Goal: Communication & Community: Share content

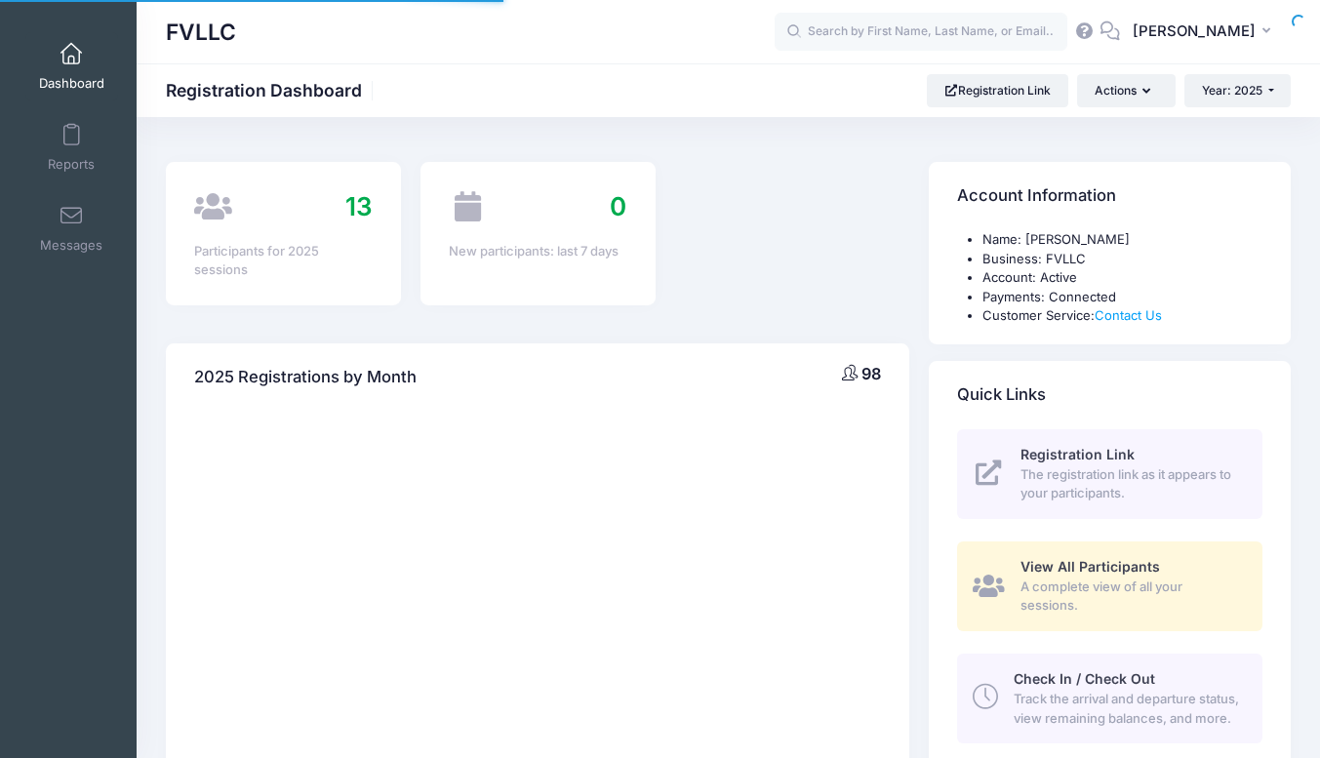
select select
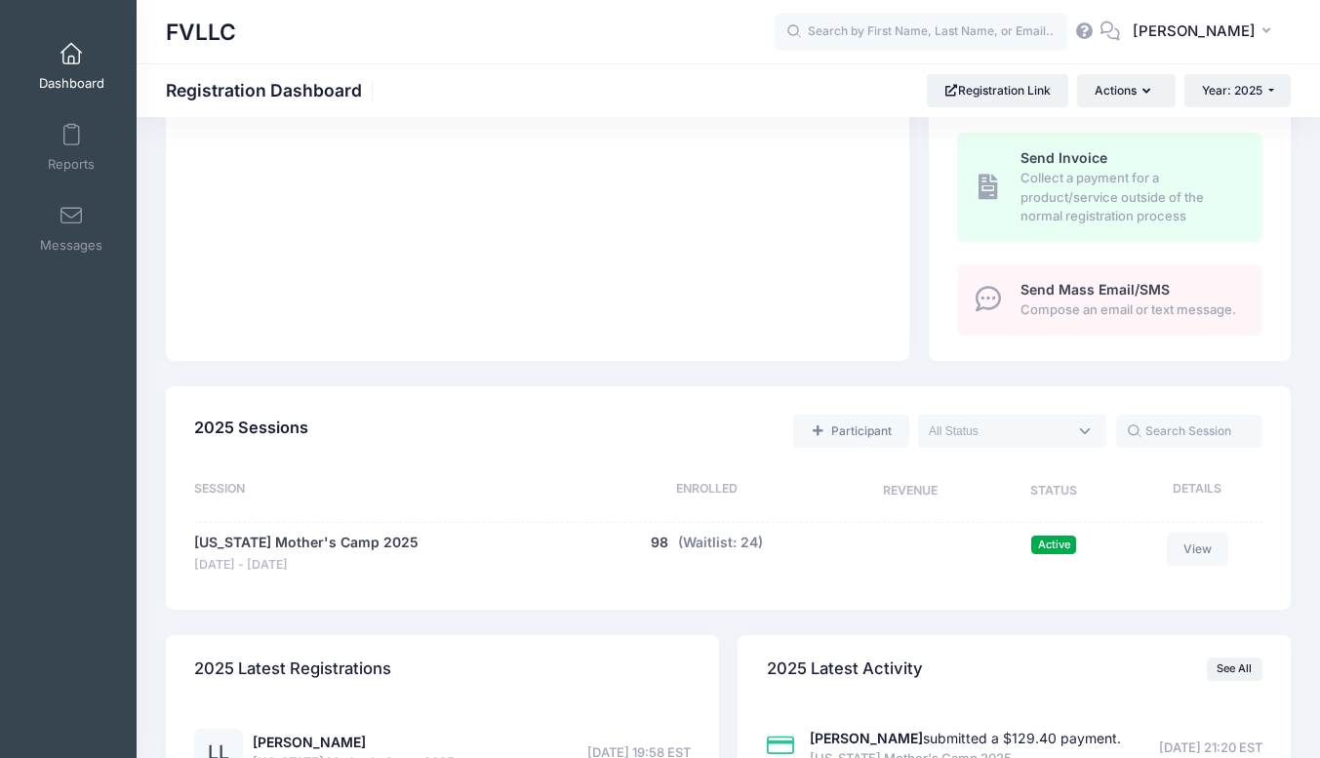
scroll to position [648, 0]
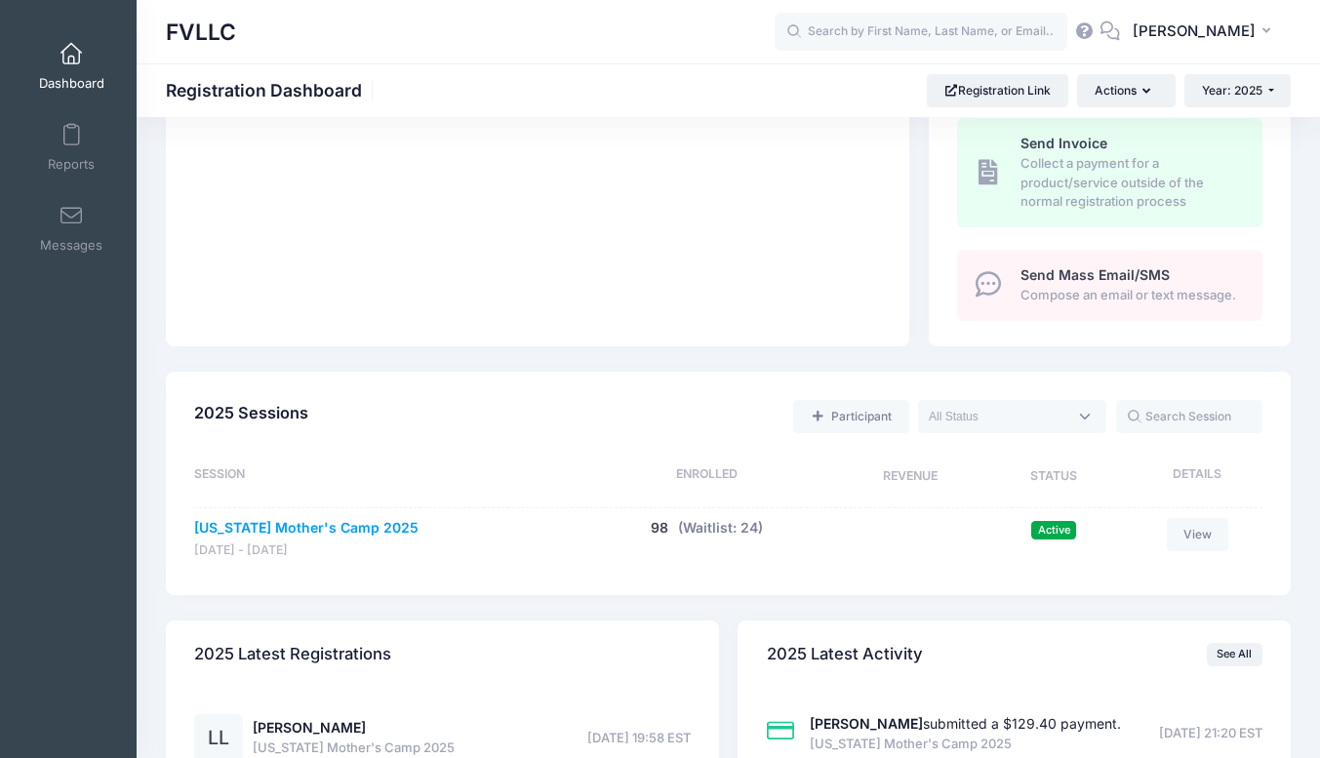
click at [344, 538] on link "Montana Mother's Camp 2025" at bounding box center [306, 528] width 224 height 20
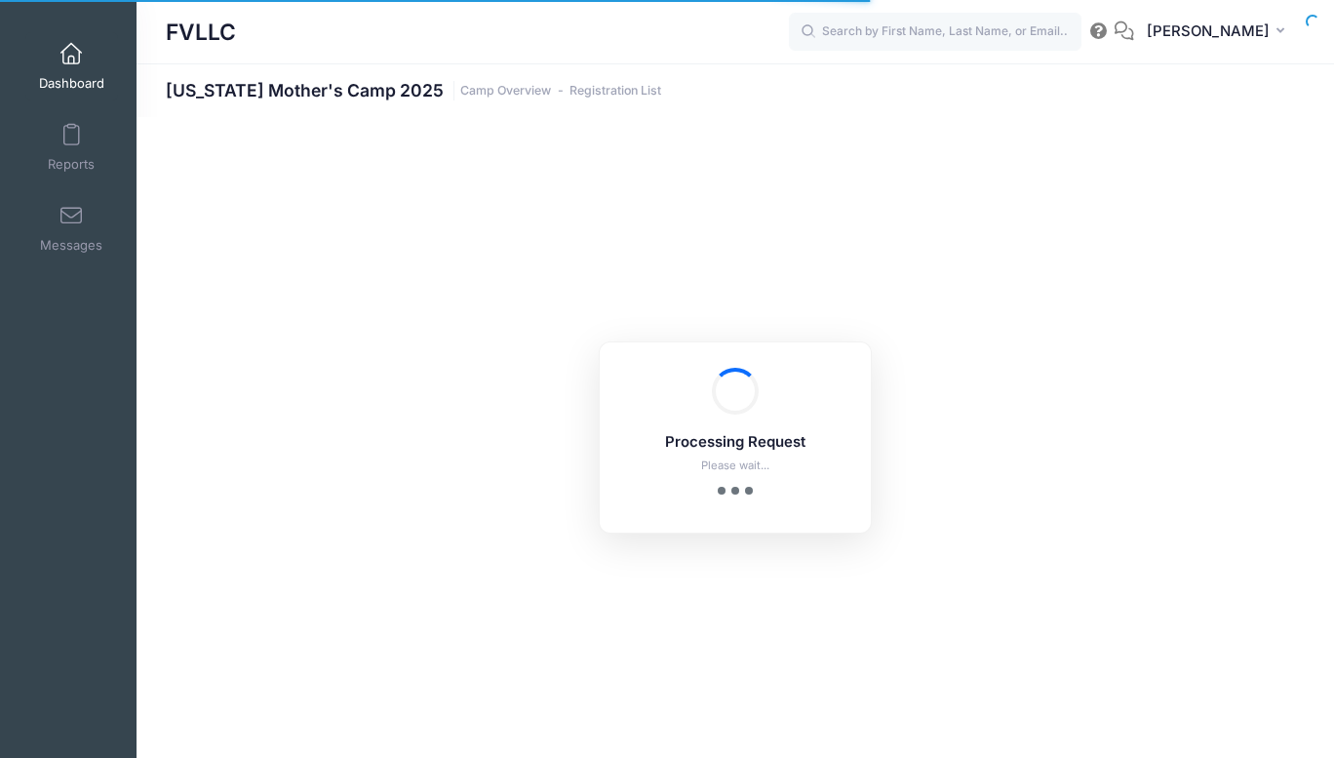
select select "10"
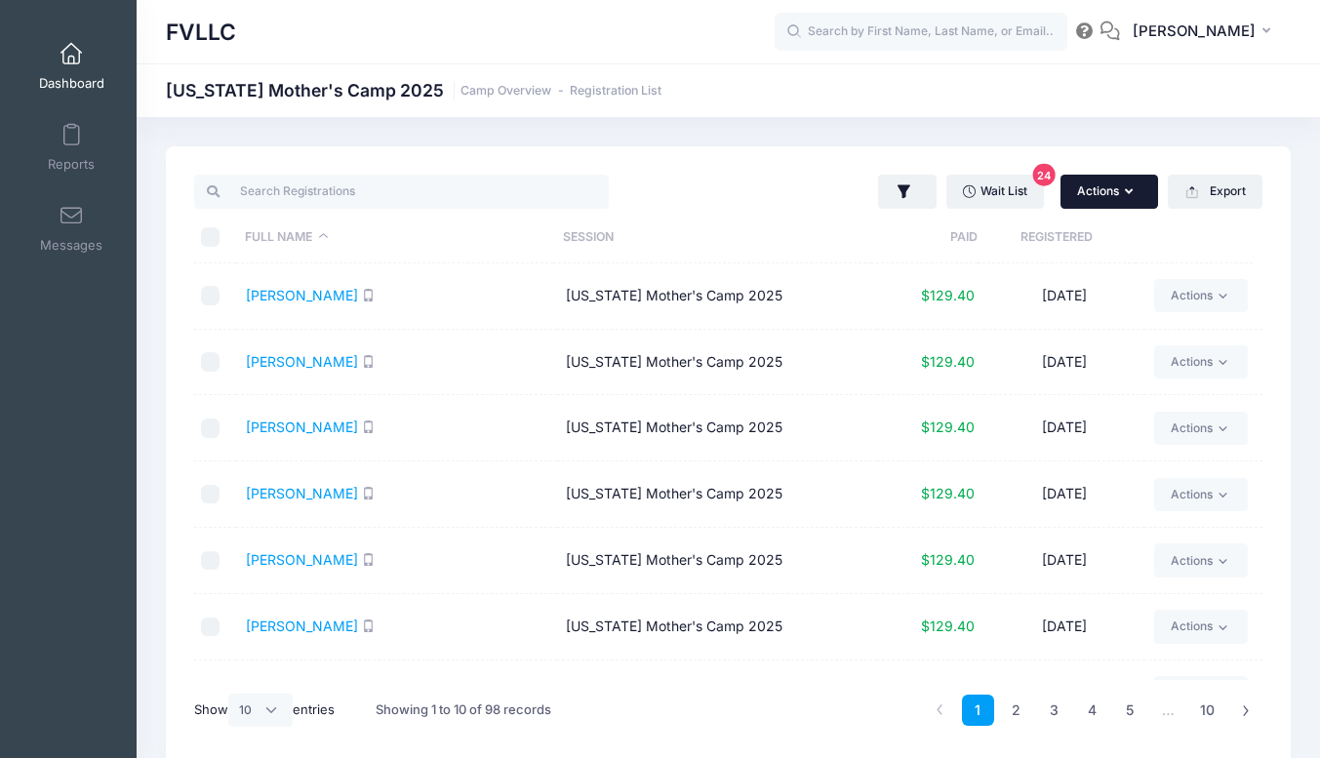
click at [1132, 192] on icon "button" at bounding box center [1133, 192] width 16 height 0
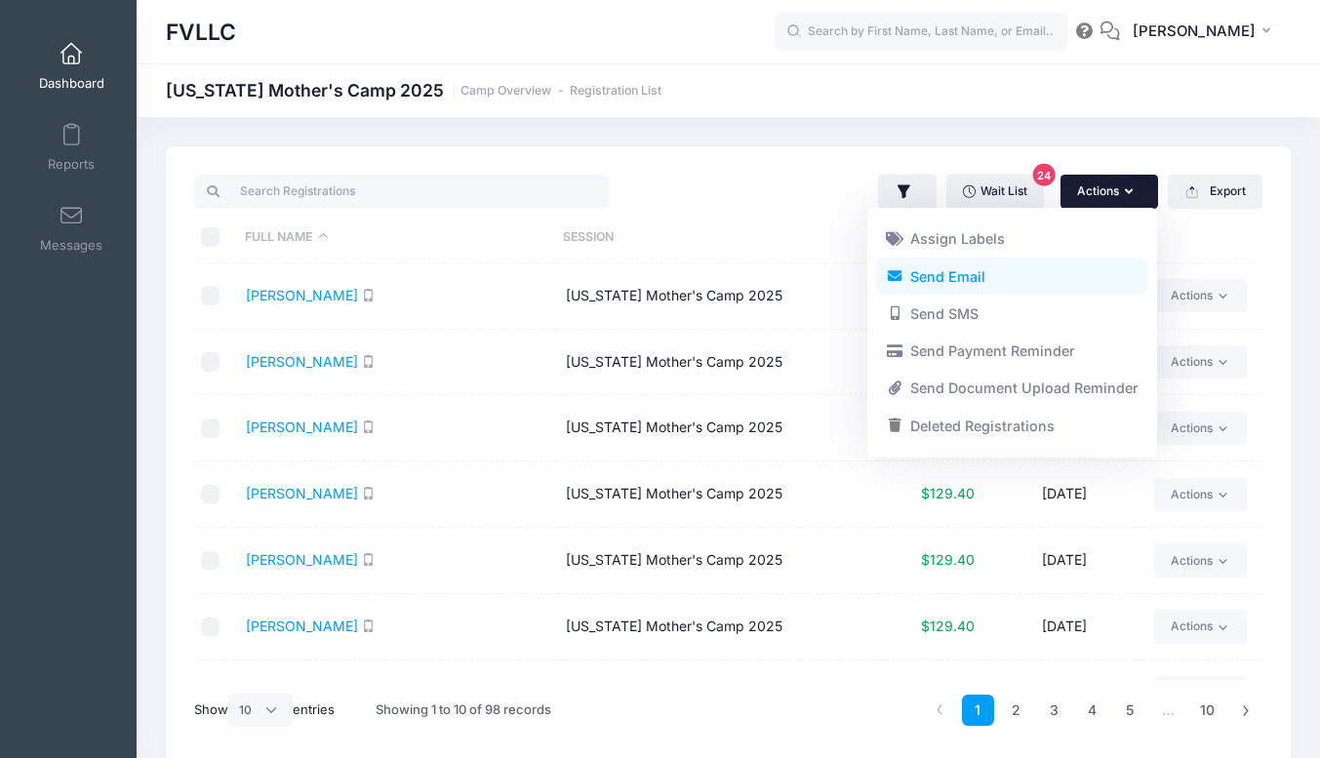
click at [976, 281] on link "Send Email" at bounding box center [1011, 276] width 271 height 37
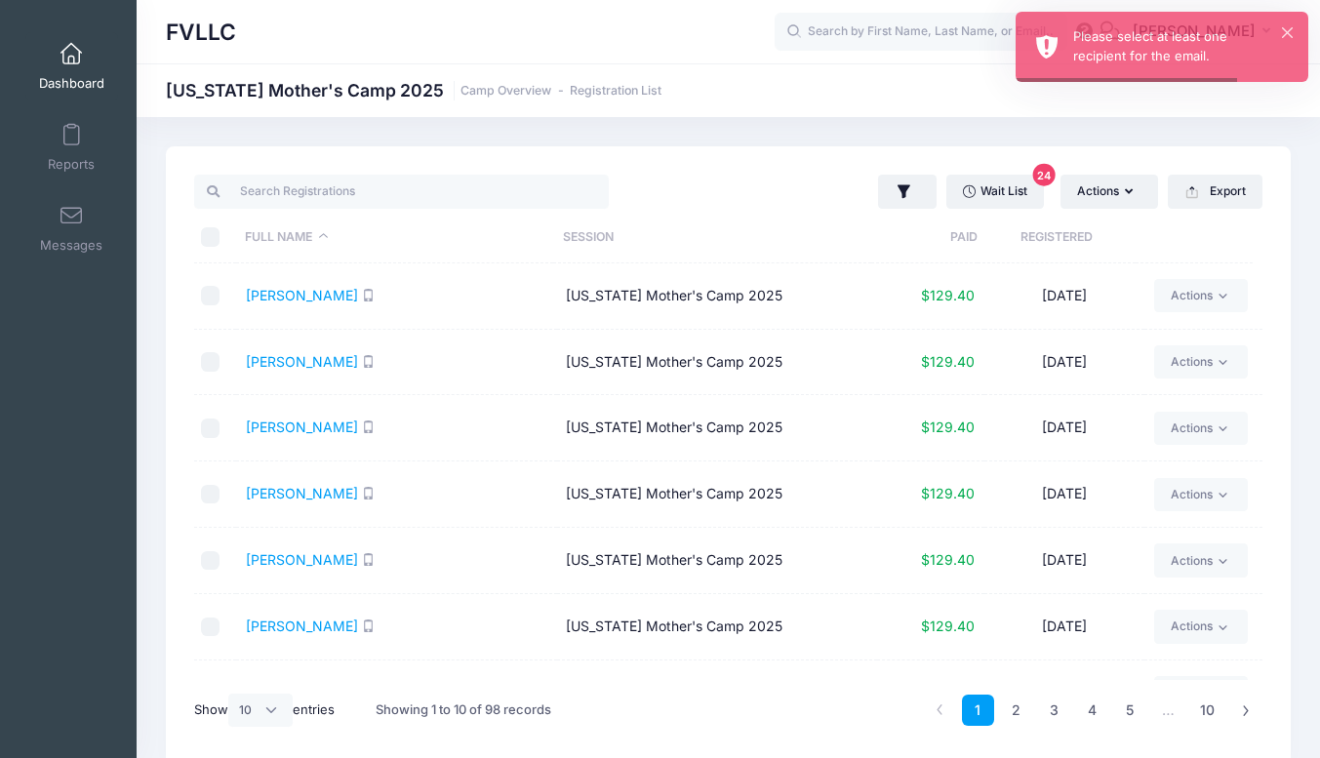
click at [206, 236] on input "\a \a \a \a" at bounding box center [211, 237] width 20 height 20
checkbox input "true"
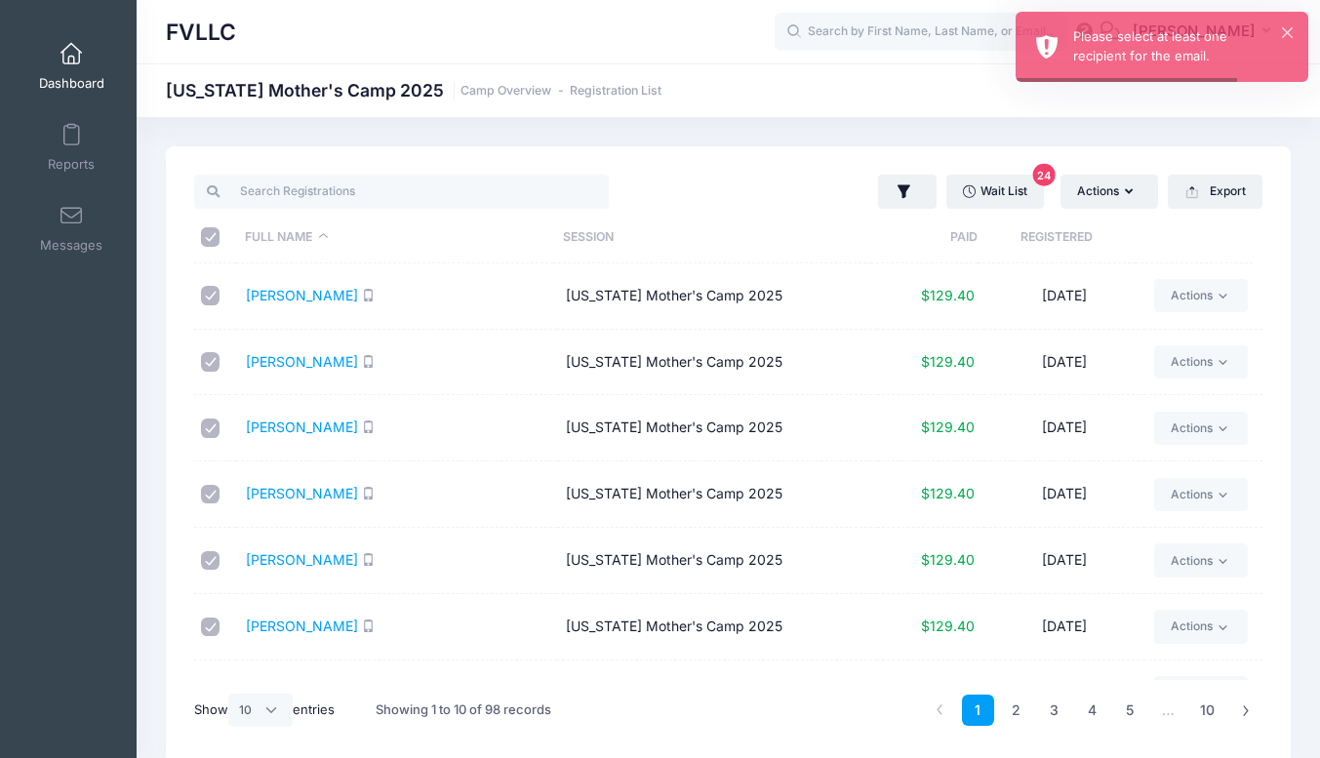
checkbox input "true"
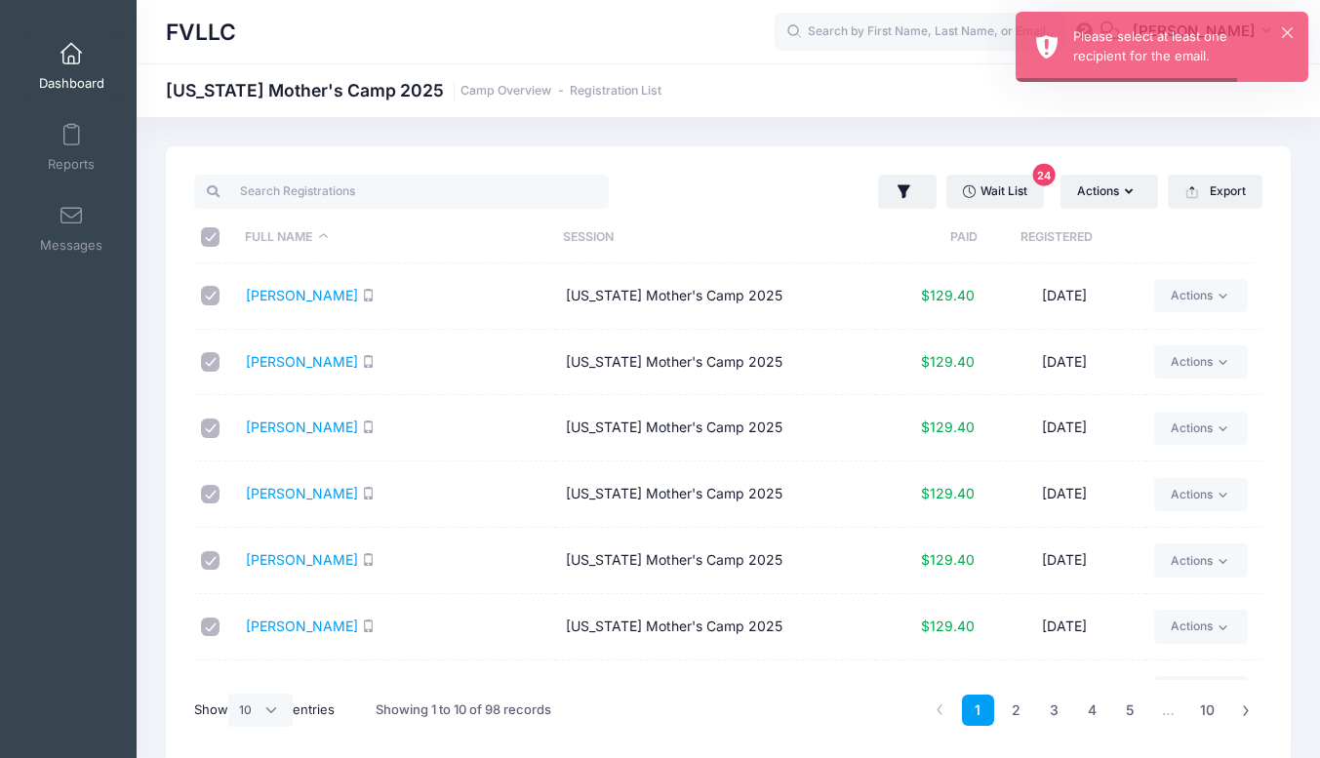
checkbox input "true"
click at [1128, 201] on button "Actions" at bounding box center [1109, 191] width 98 height 33
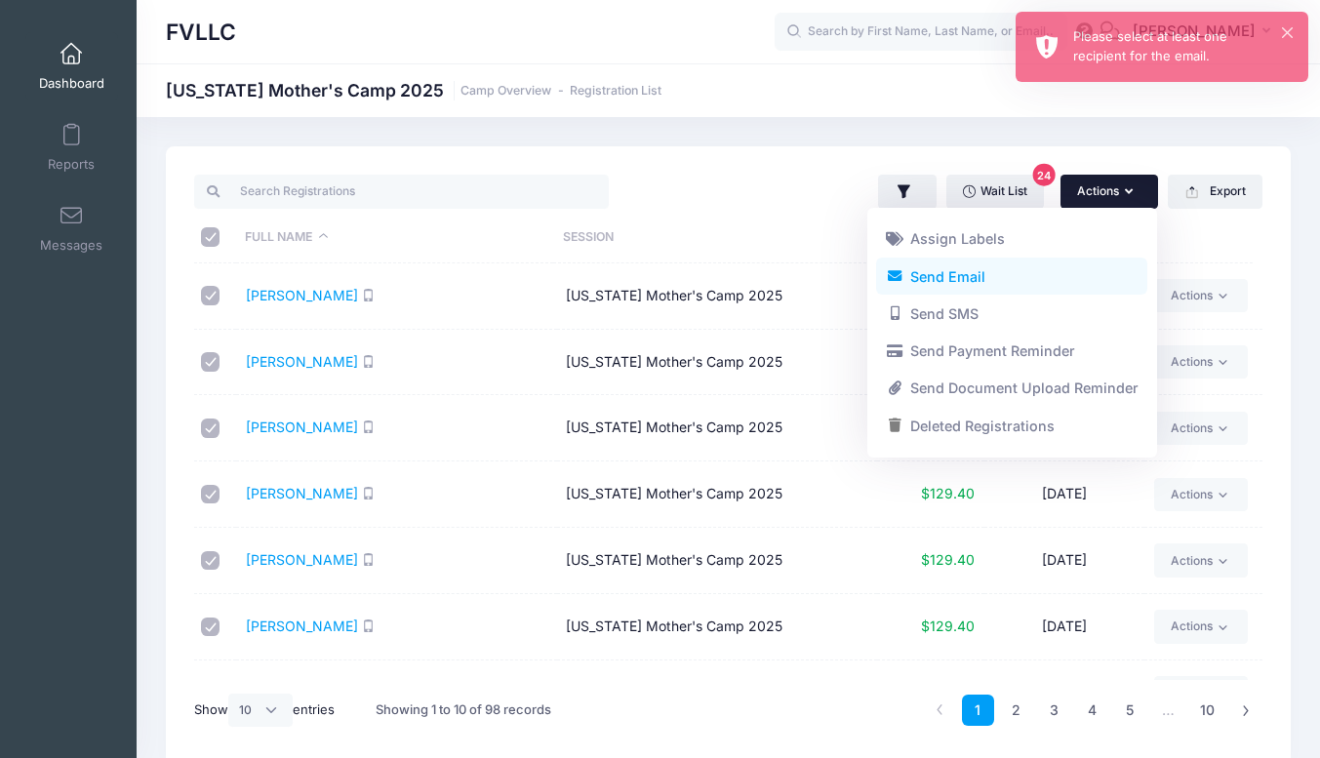
click at [973, 278] on link "Send Email" at bounding box center [1011, 276] width 271 height 37
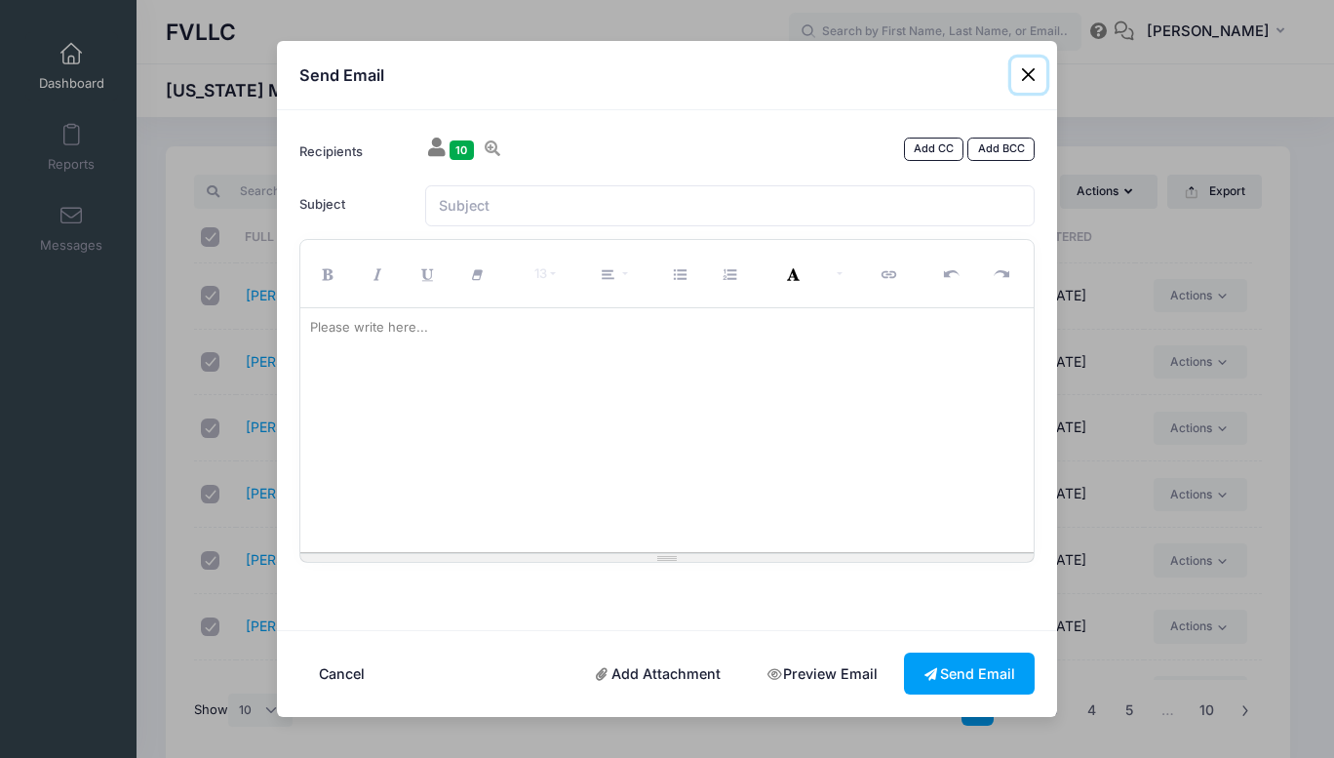
click at [1024, 73] on button "Close" at bounding box center [1029, 75] width 35 height 35
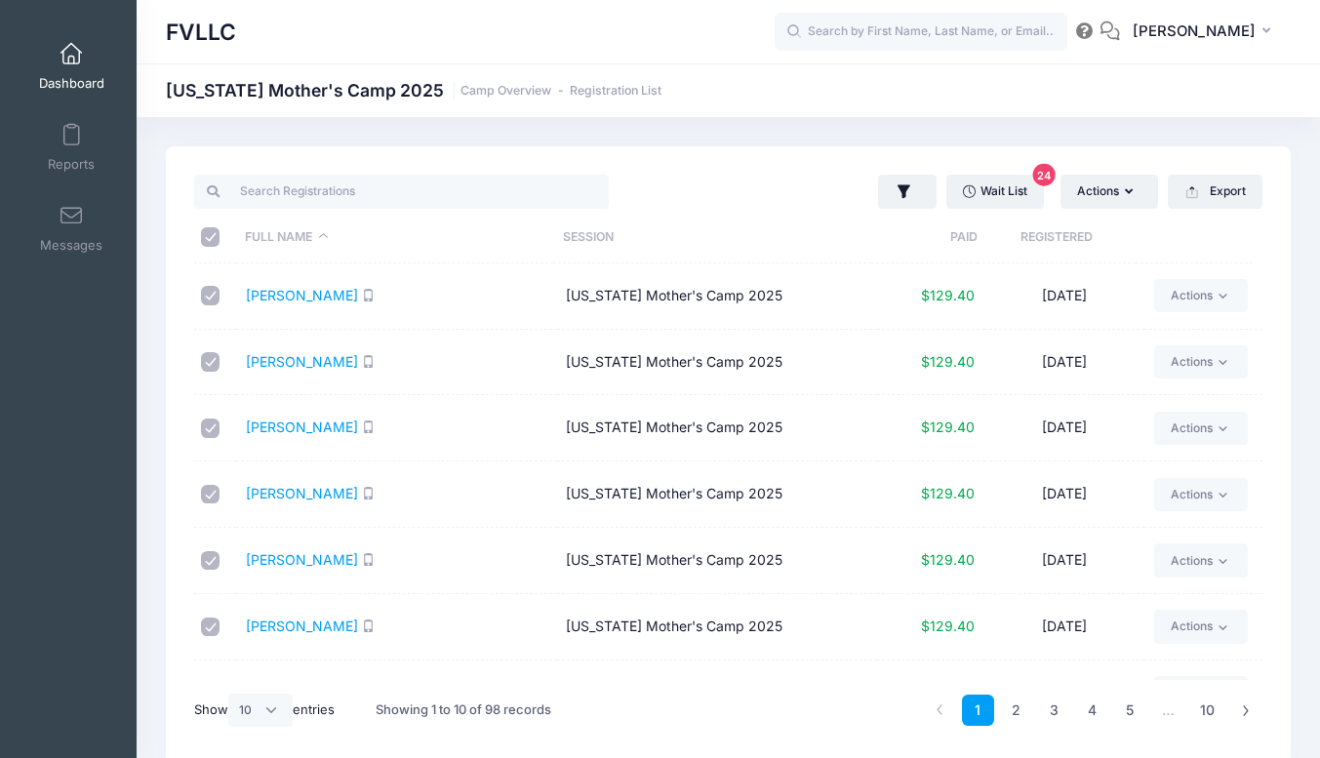
click at [214, 238] on input "\a \a \a \a" at bounding box center [211, 237] width 20 height 20
checkbox input "false"
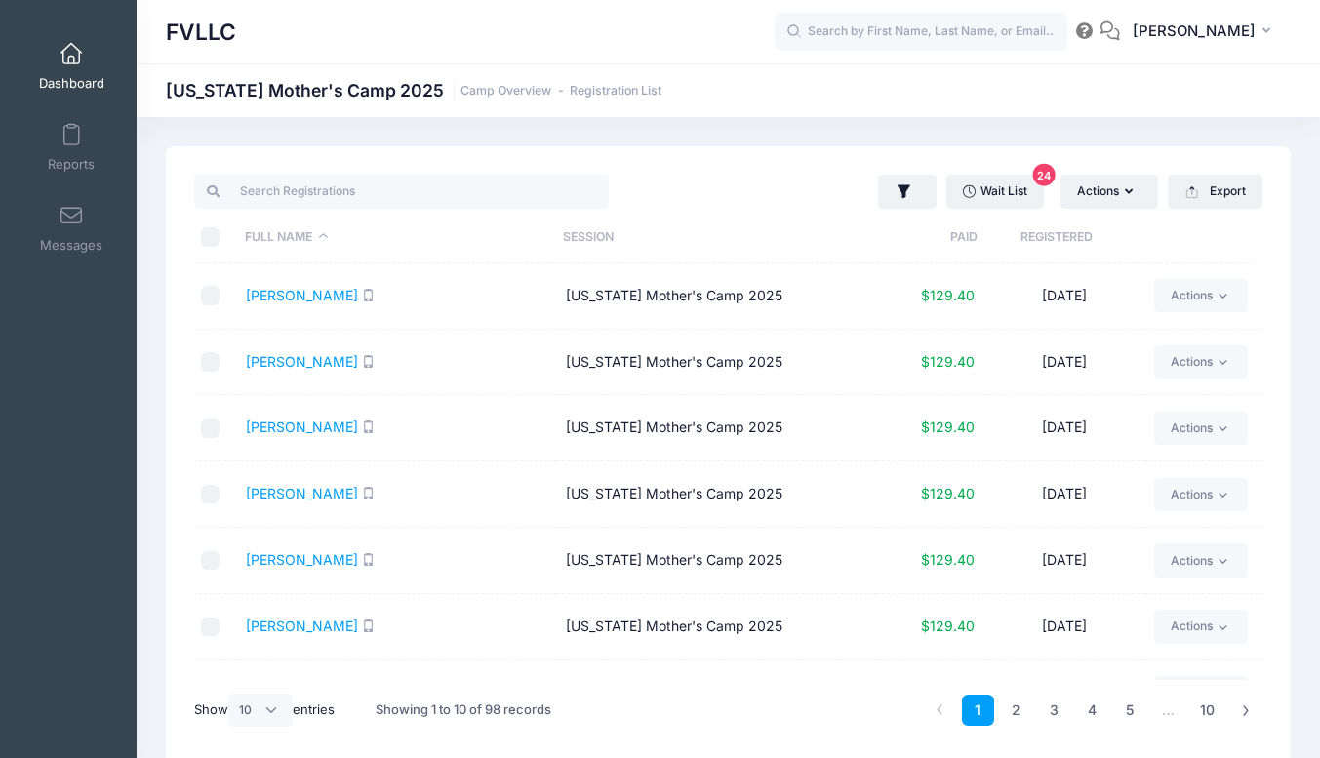
checkbox input "false"
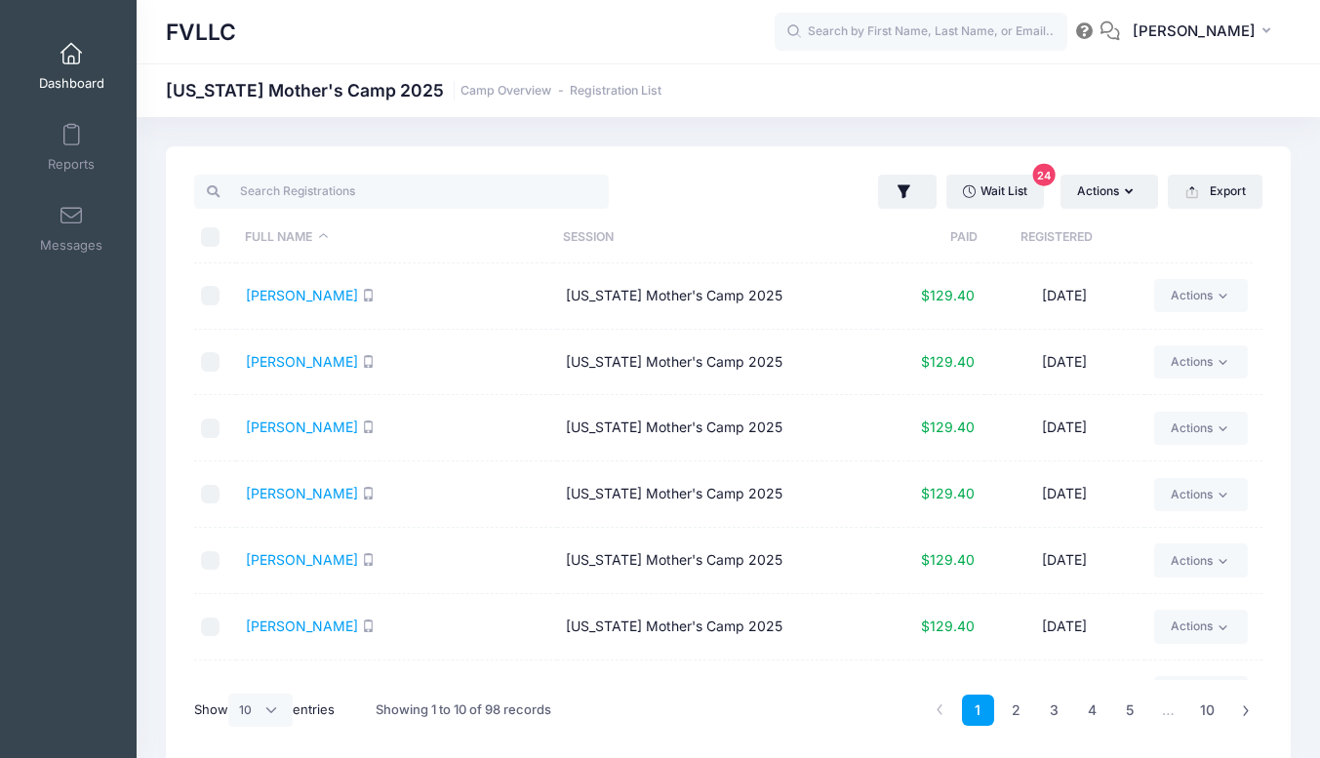
checkbox input "false"
click at [276, 706] on select "All 10 25 50" at bounding box center [260, 710] width 64 height 33
select select "50"
click at [231, 694] on select "All 10 25 50" at bounding box center [260, 710] width 64 height 33
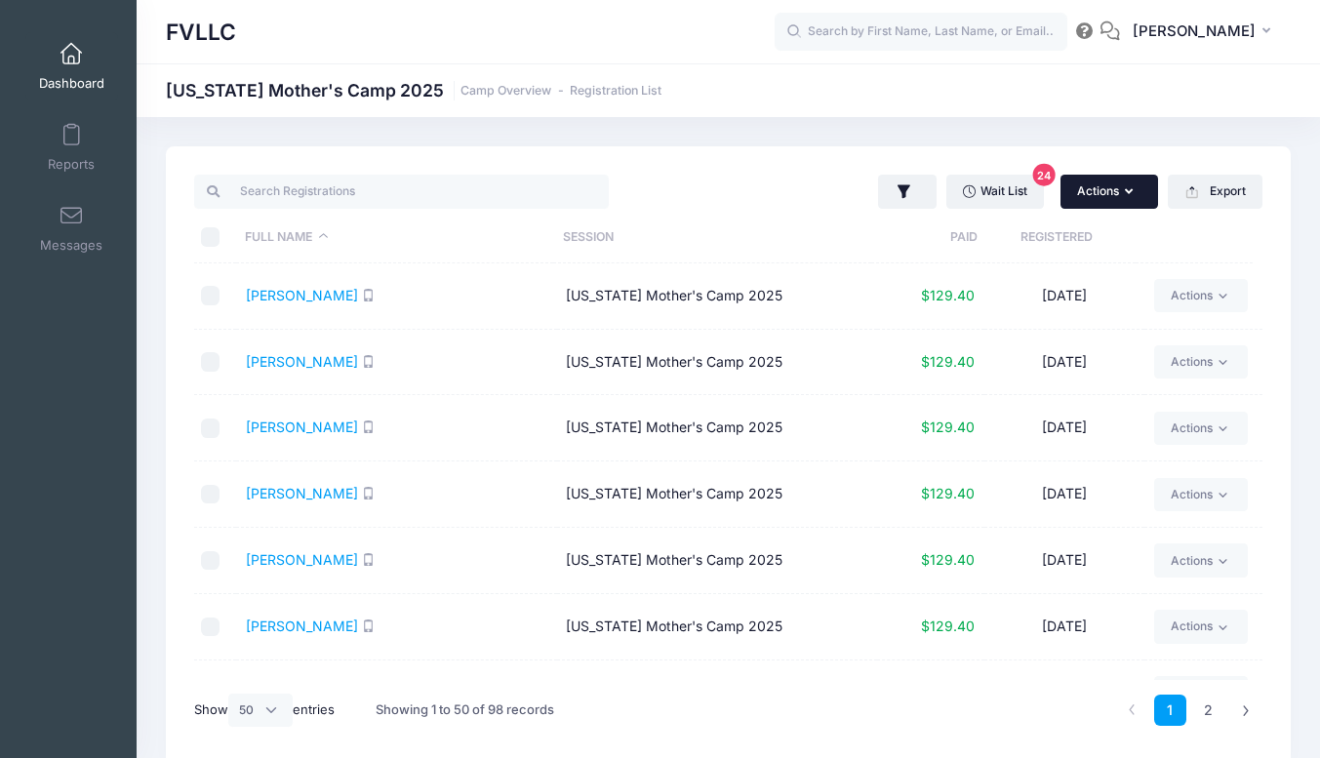
click at [1126, 201] on button "Actions" at bounding box center [1109, 191] width 98 height 33
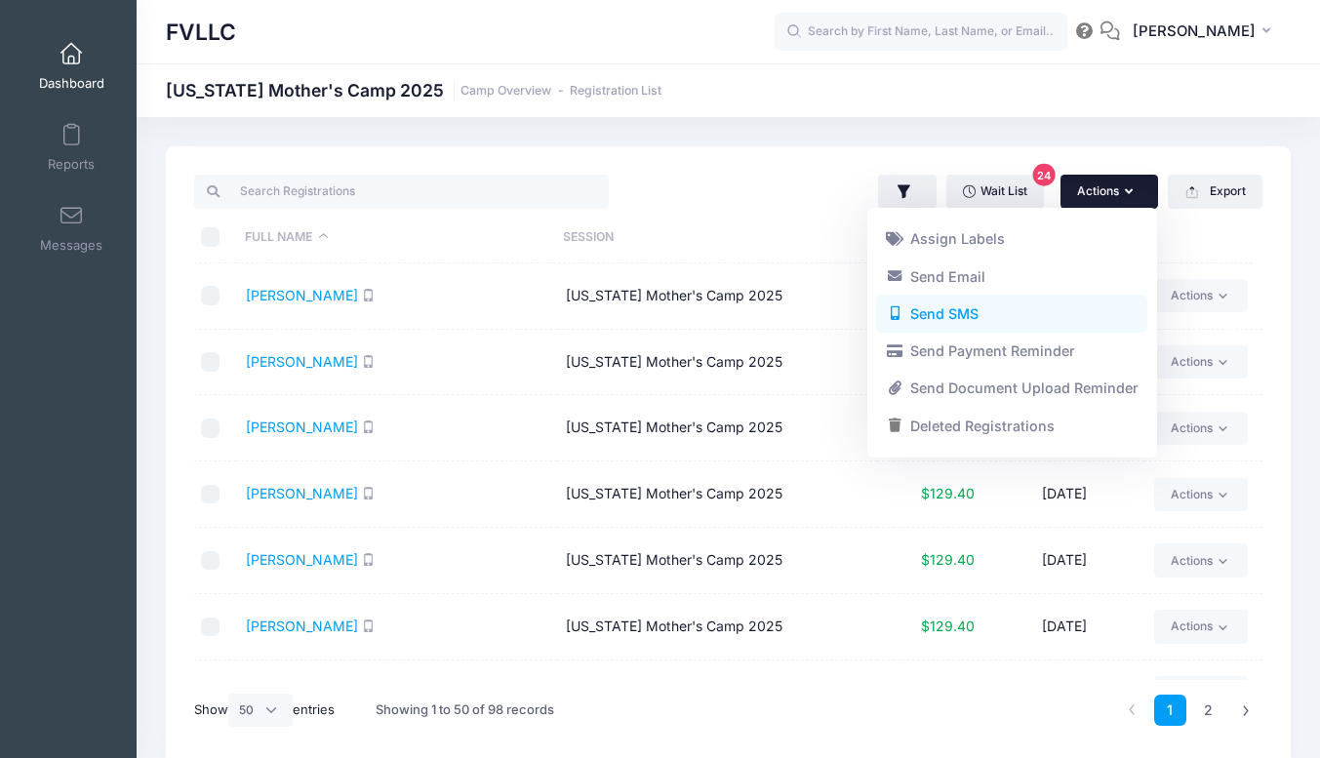
click at [953, 309] on link "Send SMS" at bounding box center [1011, 314] width 271 height 37
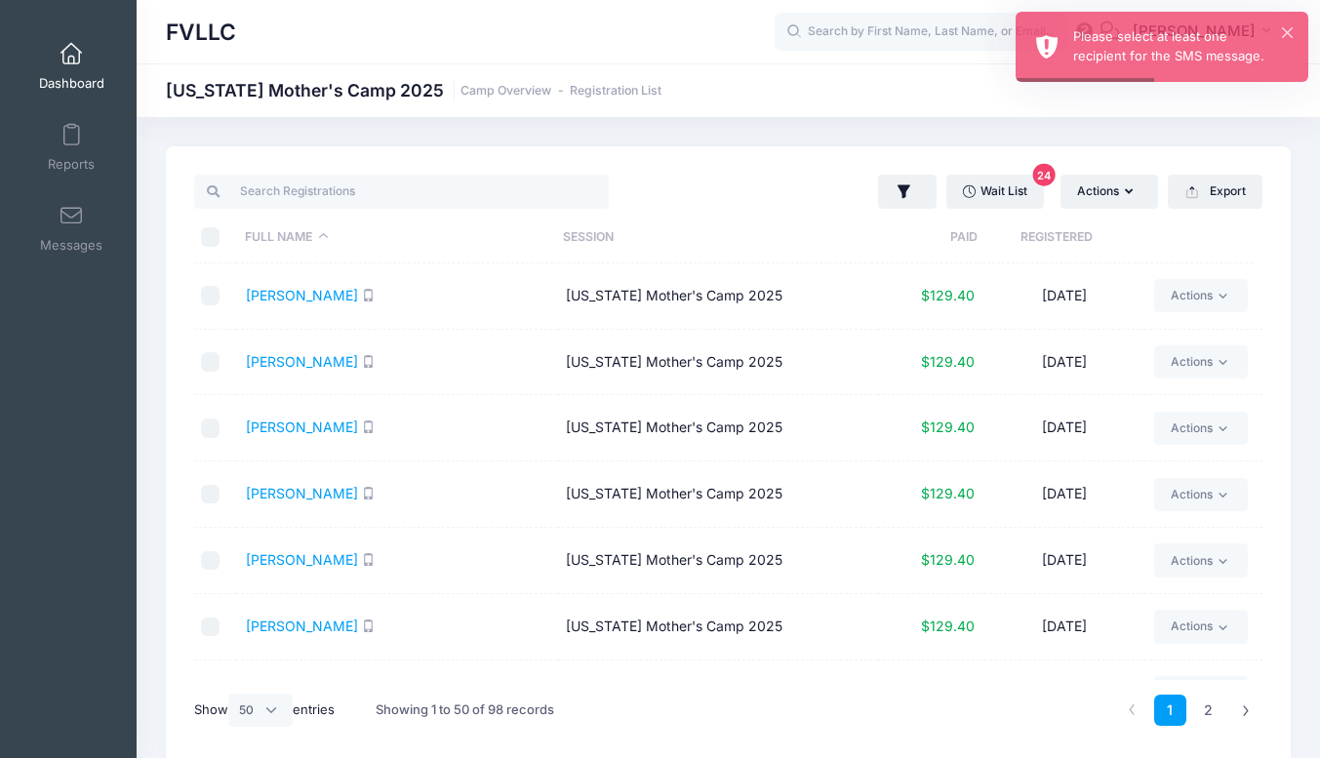
click at [211, 237] on input "\a \a \a \a" at bounding box center [211, 237] width 20 height 20
checkbox input "true"
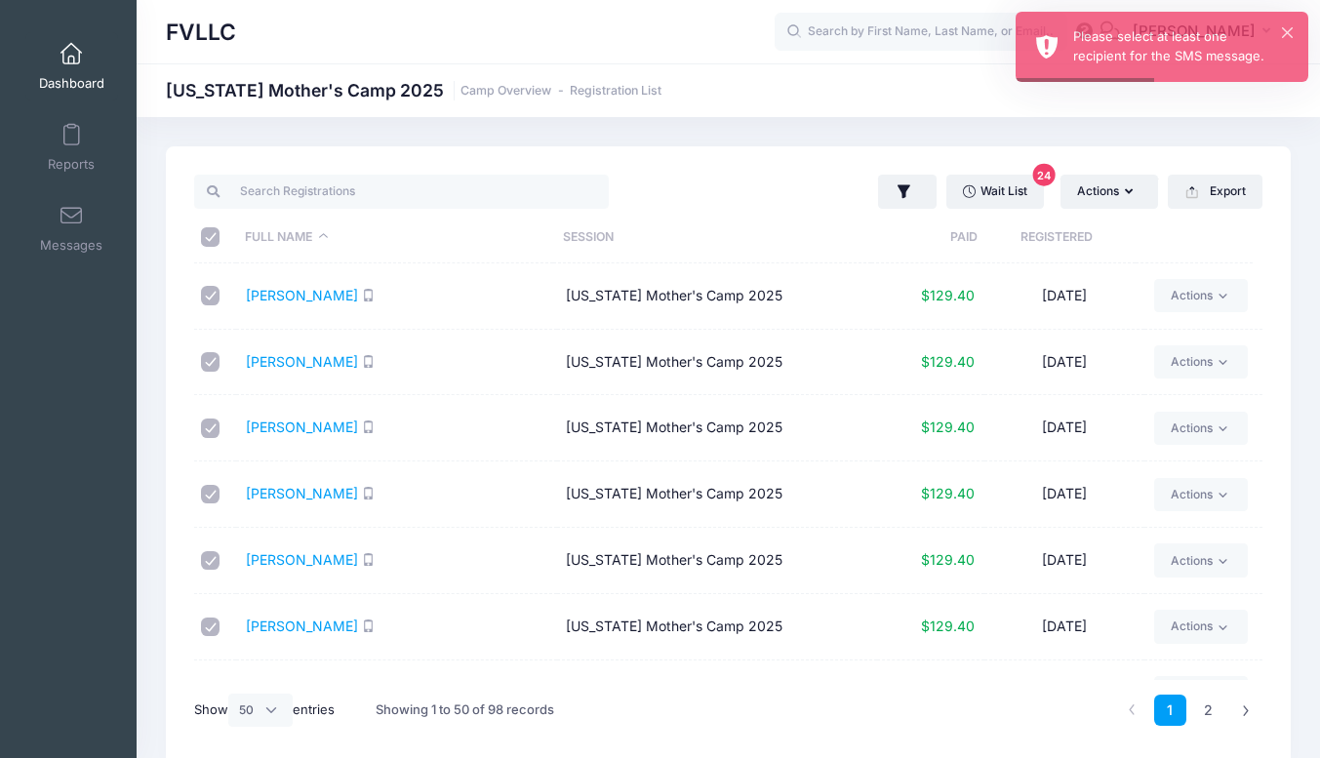
checkbox input "true"
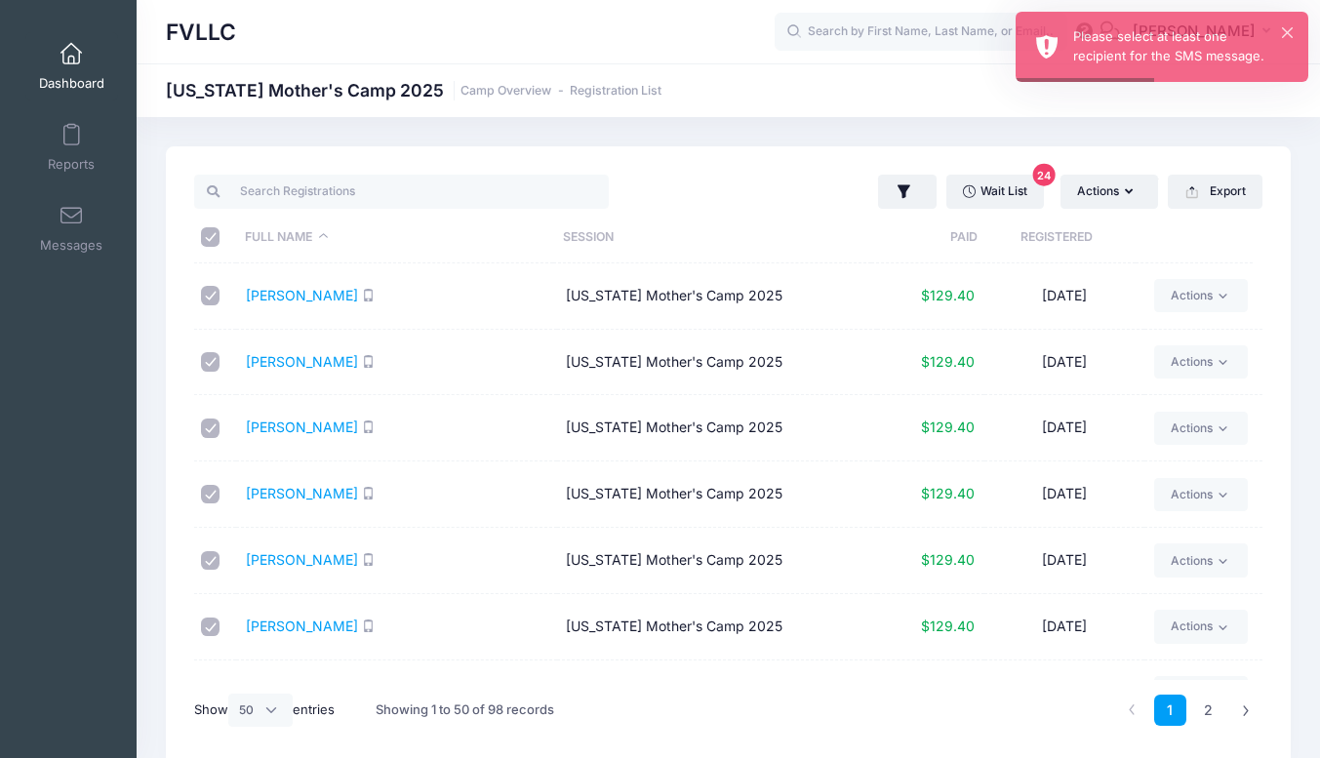
checkbox input "true"
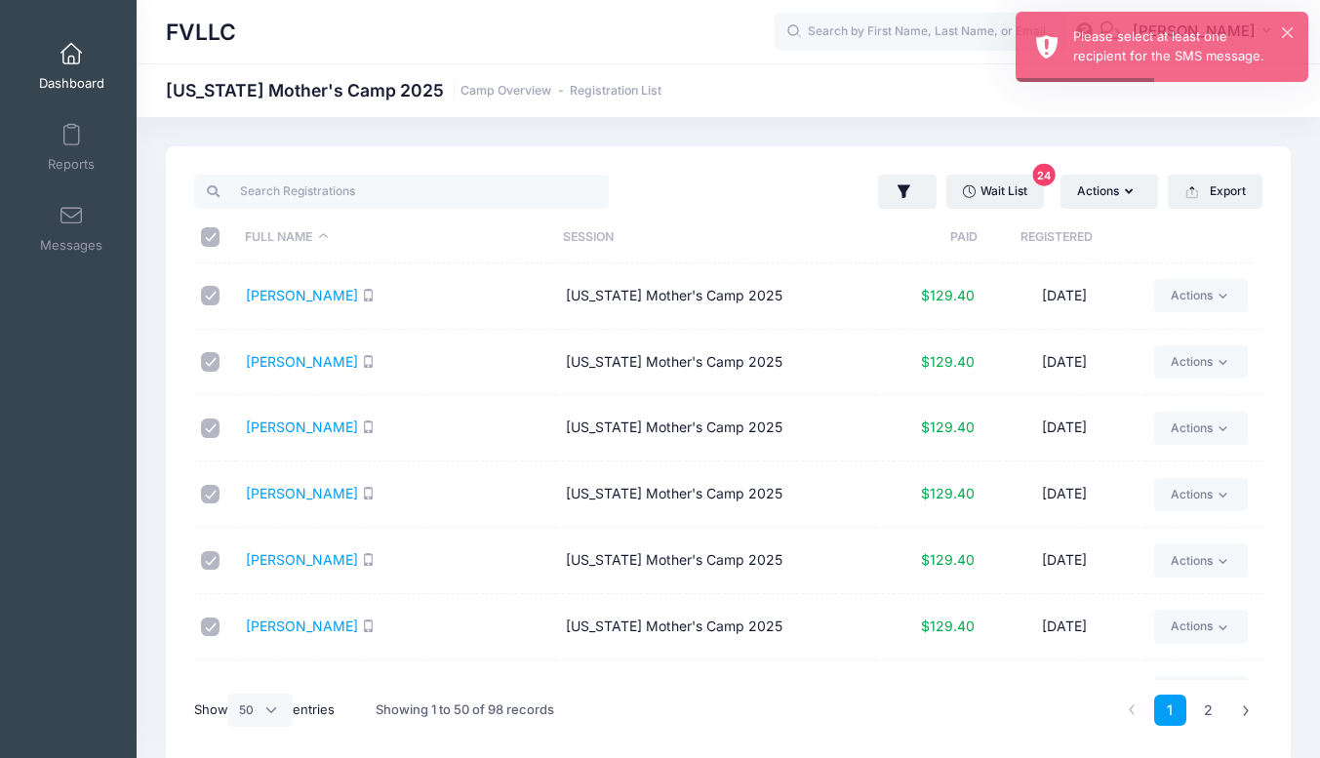
checkbox input "true"
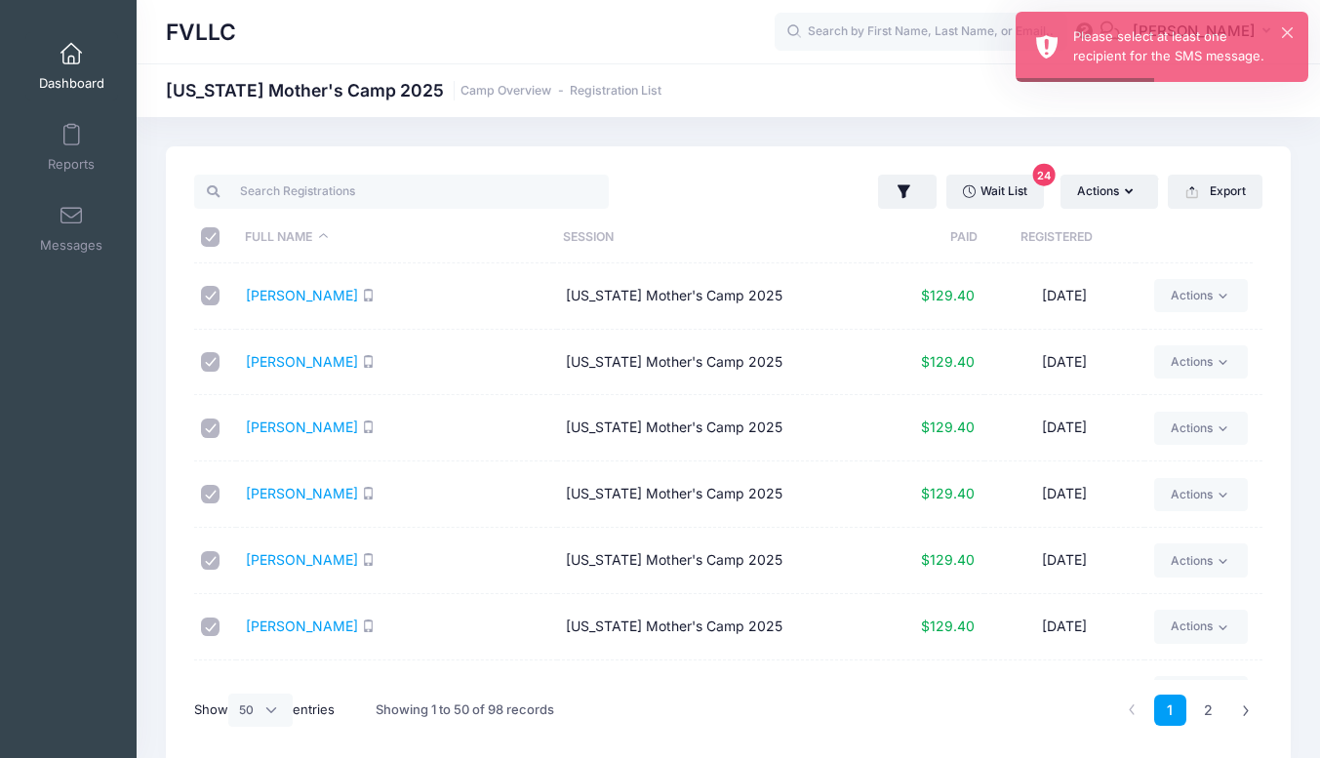
checkbox input "true"
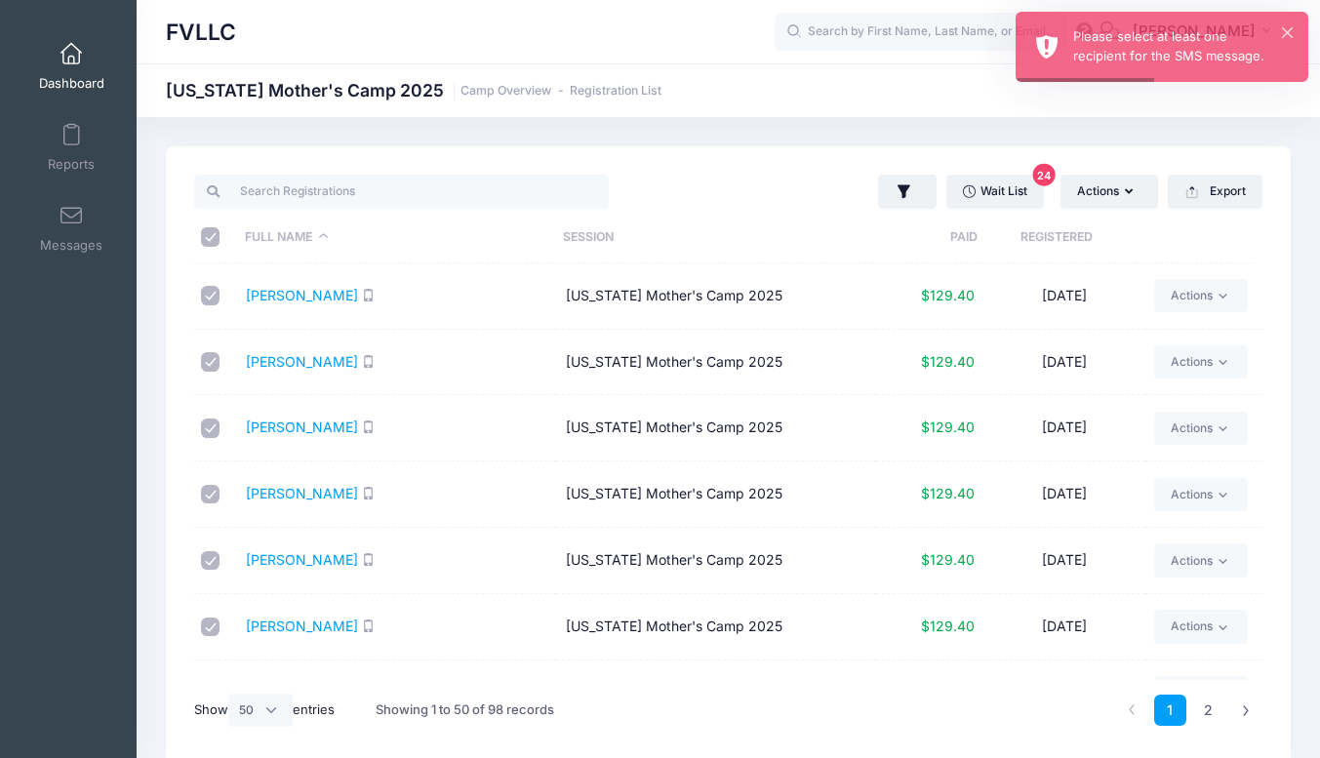
checkbox input "true"
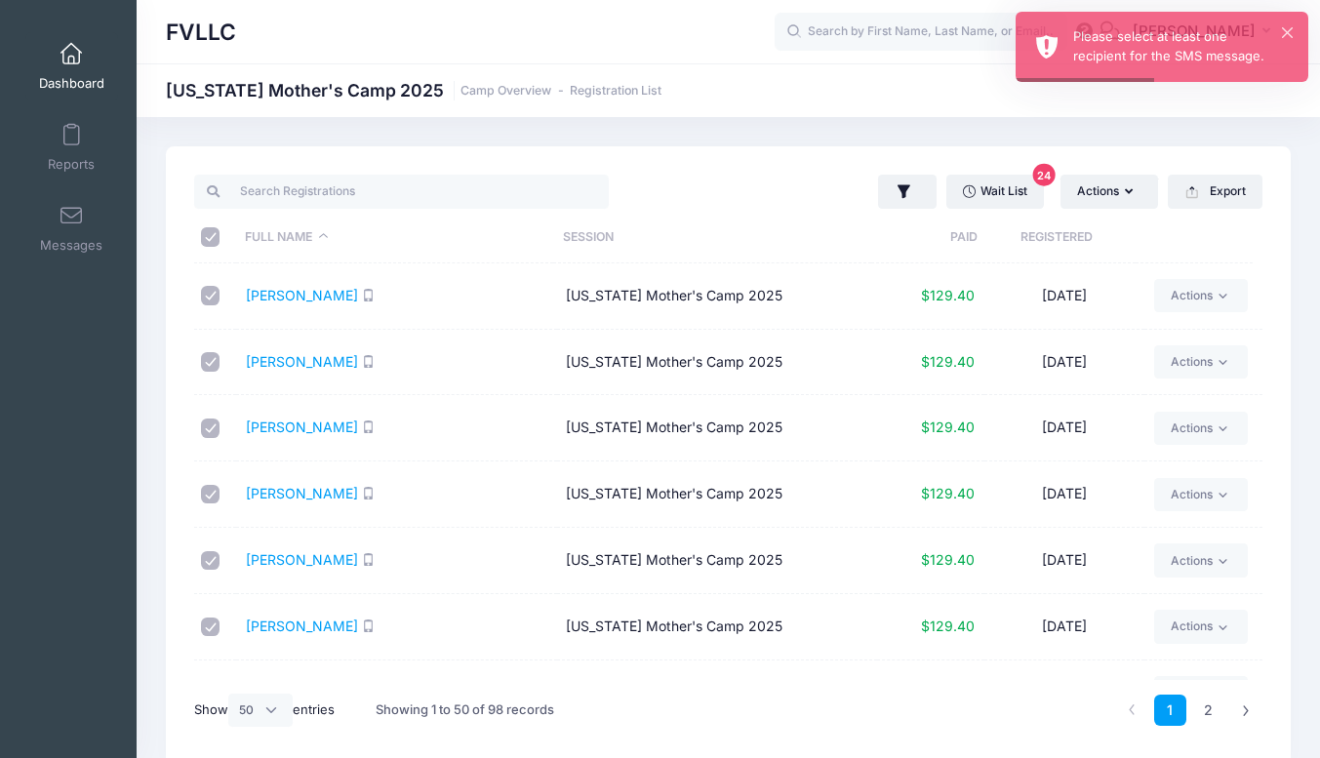
checkbox input "true"
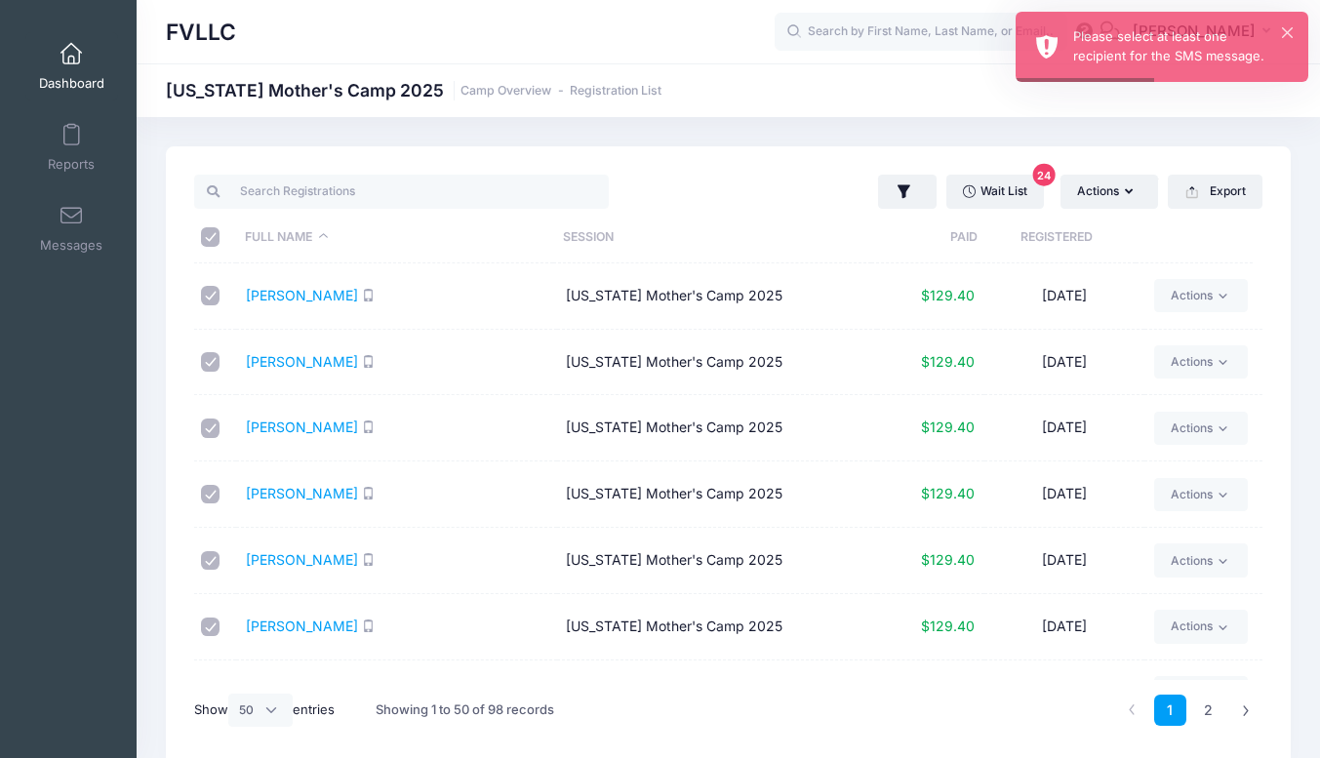
checkbox input "true"
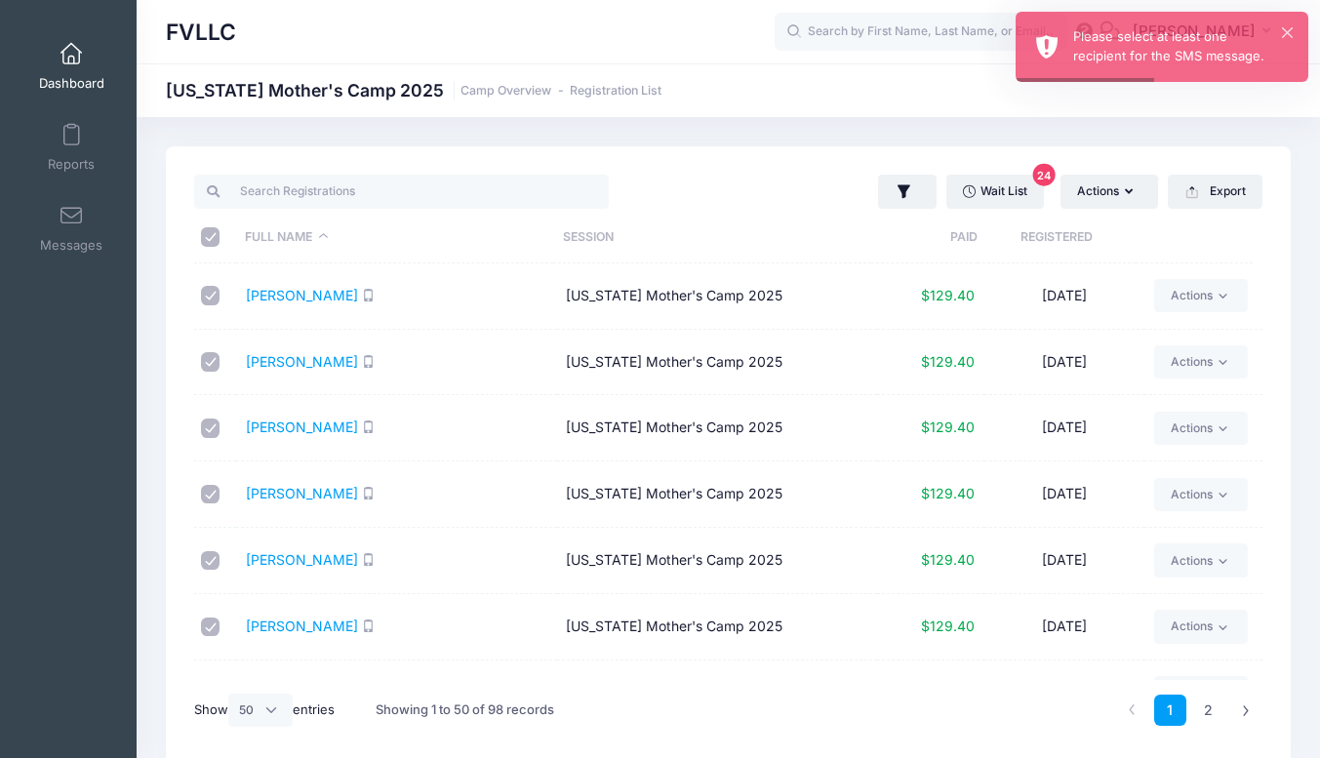
checkbox input "true"
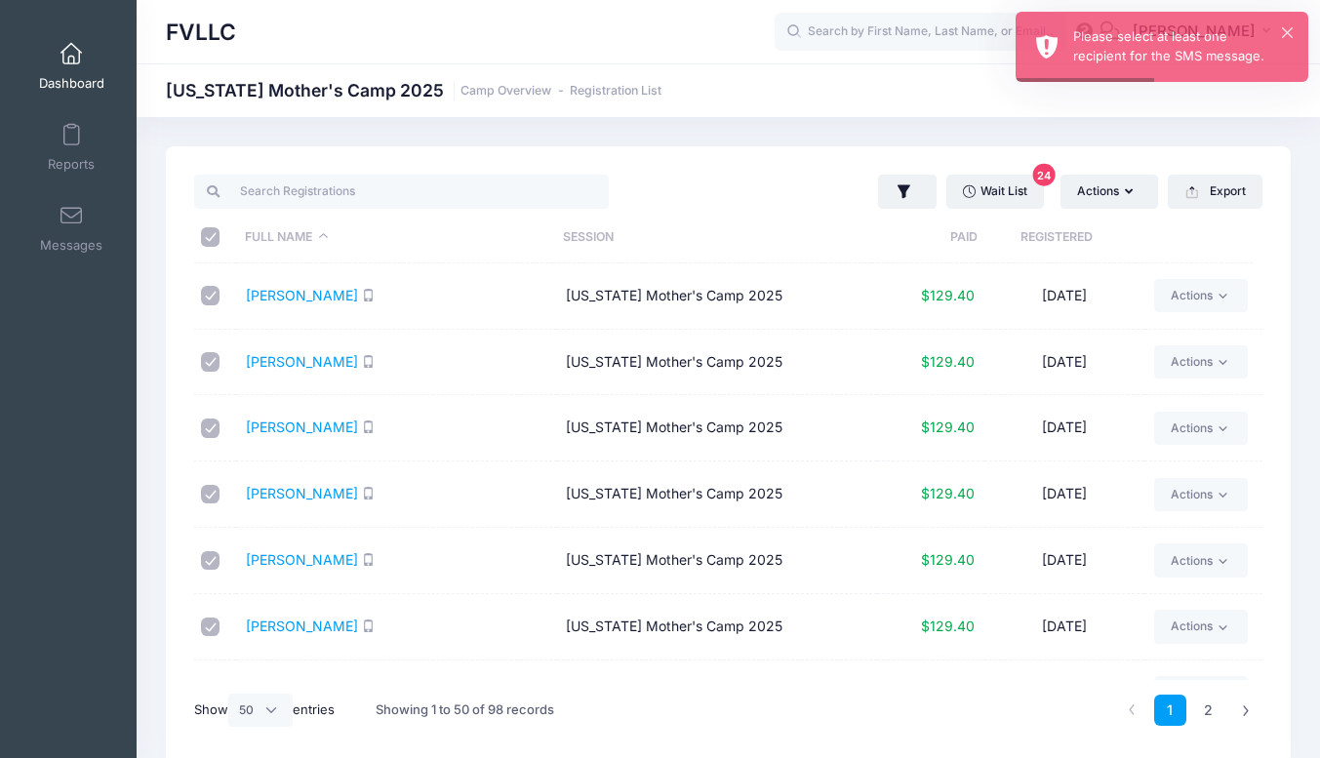
checkbox input "true"
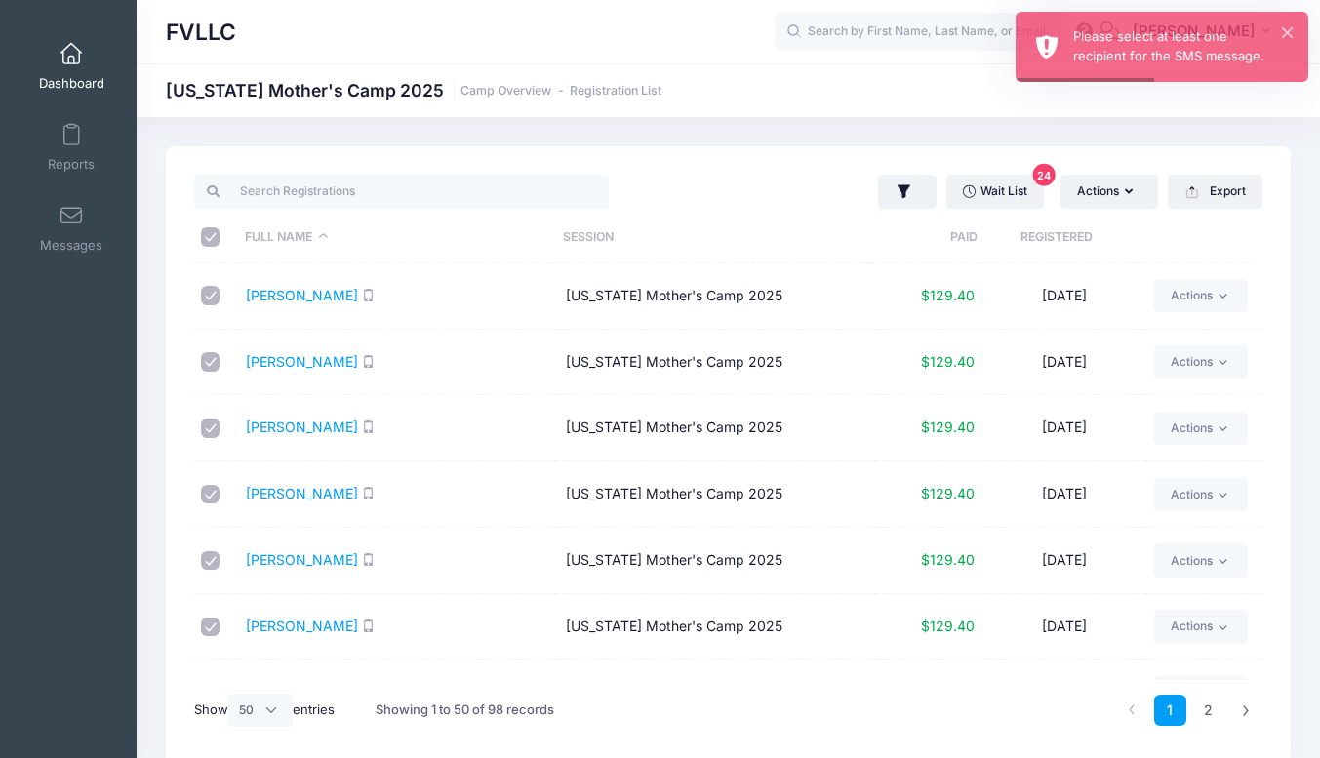
checkbox input "true"
click at [1123, 194] on button "Actions" at bounding box center [1109, 191] width 98 height 33
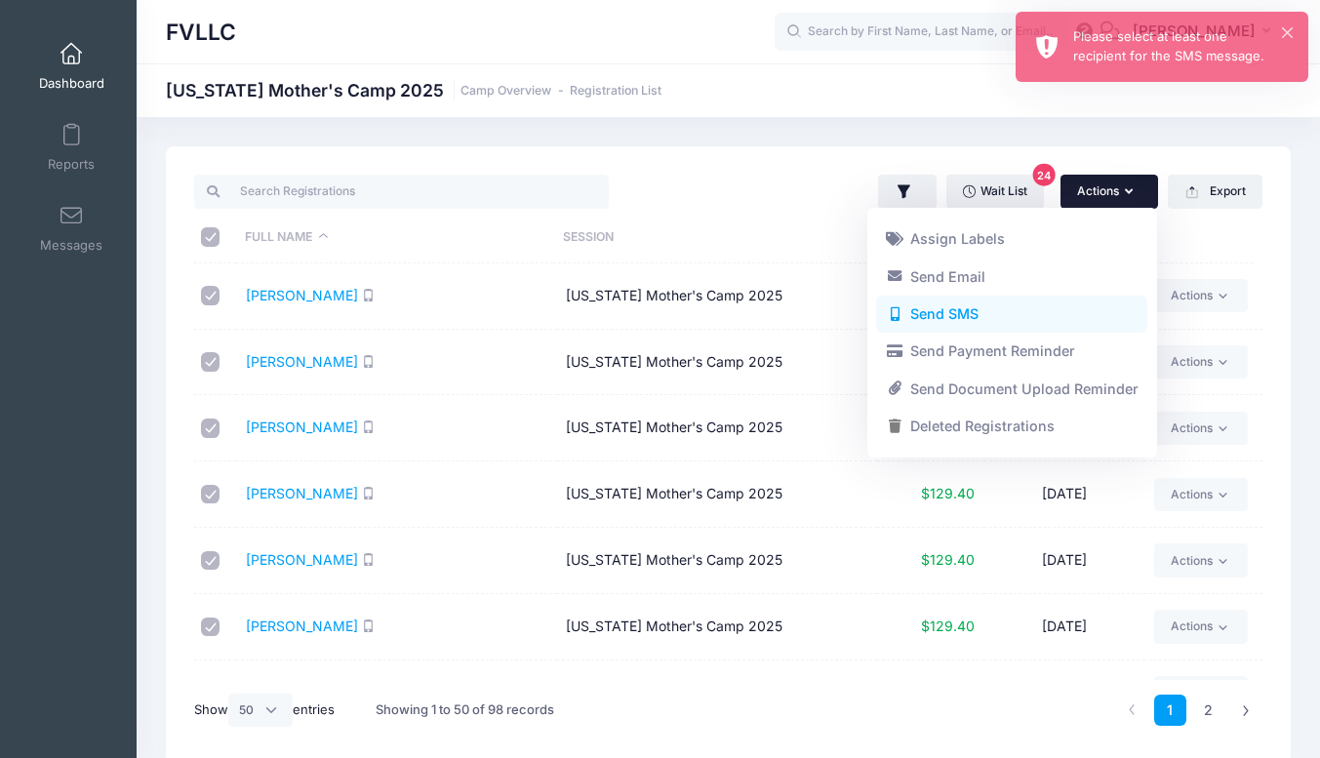
click at [974, 307] on link "Send SMS" at bounding box center [1011, 314] width 271 height 37
type textarea "Compose your SMS message here... --- [PERSON_NAME] FVLLC [PHONE_NUMBER] [EMAIL_…"
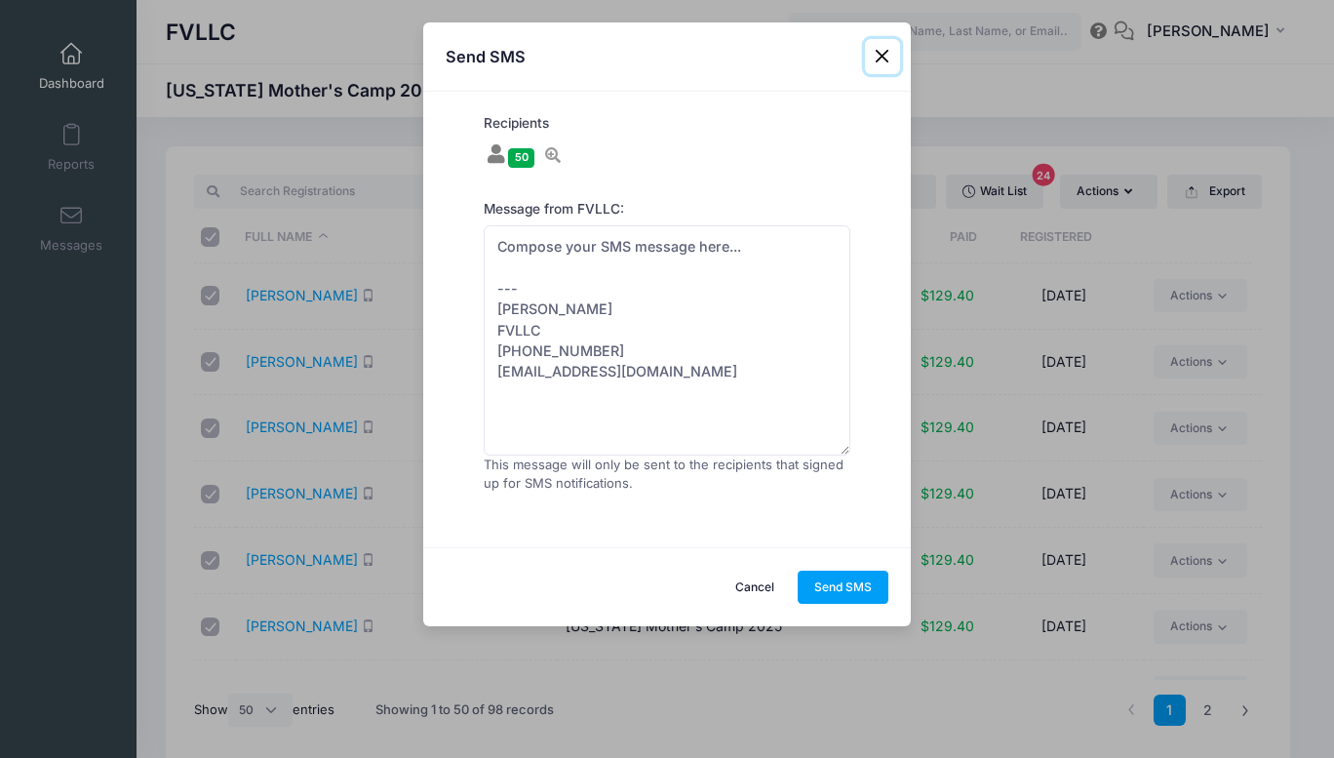
click at [887, 63] on button "Close" at bounding box center [882, 56] width 35 height 35
